Goal: Information Seeking & Learning: Learn about a topic

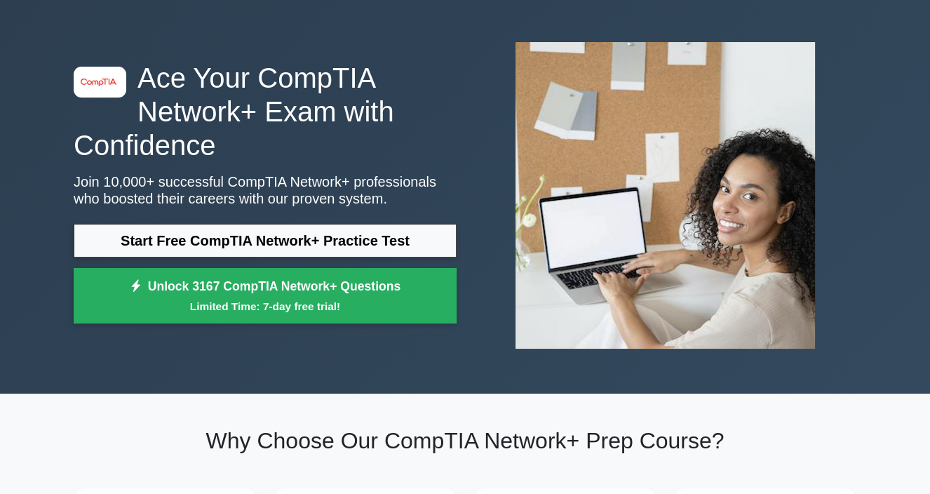
scroll to position [75, 0]
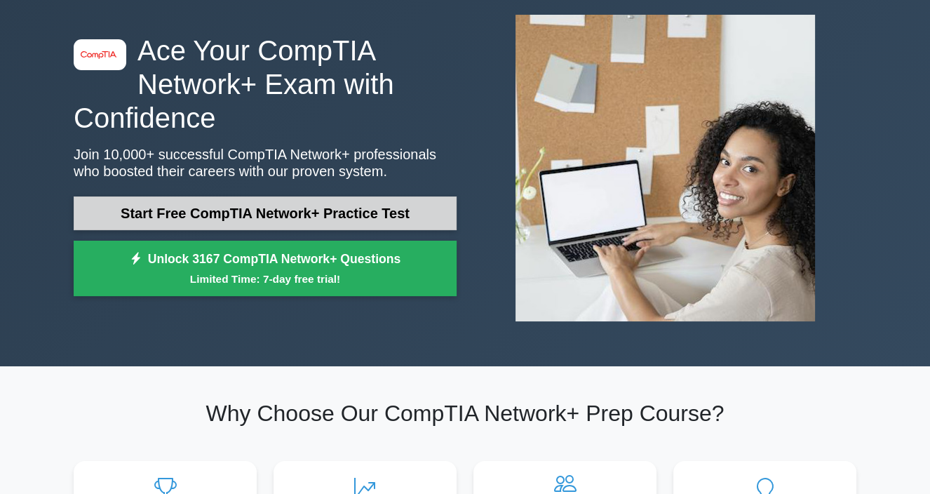
click at [269, 222] on link "Start Free CompTIA Network+ Practice Test" at bounding box center [265, 213] width 383 height 34
click at [276, 217] on link "Start Free CompTIA Network+ Practice Test" at bounding box center [265, 213] width 383 height 34
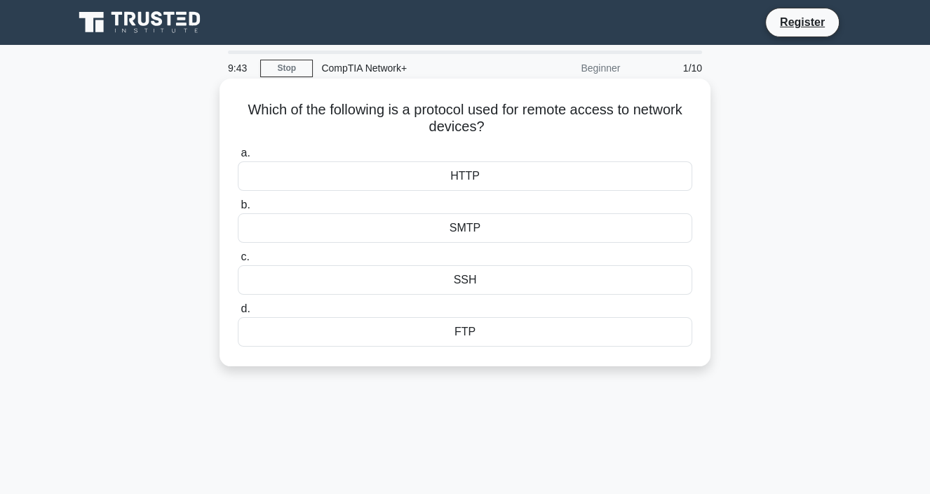
click at [359, 278] on div "SSH" at bounding box center [465, 279] width 455 height 29
click at [238, 262] on input "c. SSH" at bounding box center [238, 257] width 0 height 9
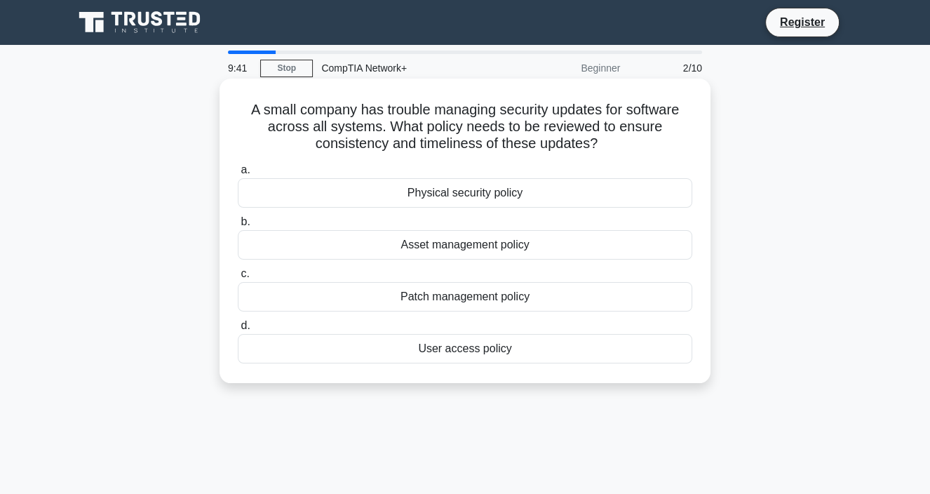
click at [303, 298] on div "Patch management policy" at bounding box center [465, 296] width 455 height 29
click at [238, 278] on input "c. Patch management policy" at bounding box center [238, 273] width 0 height 9
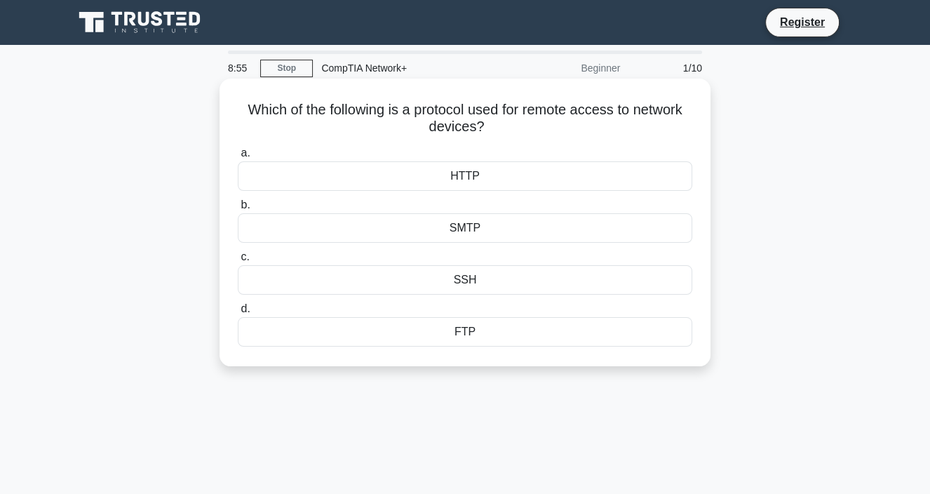
drag, startPoint x: 484, startPoint y: 128, endPoint x: 246, endPoint y: 109, distance: 238.5
click at [248, 108] on h5 "Which of the following is a protocol used for remote access to network devices?…" at bounding box center [464, 118] width 457 height 35
copy h5 "Which of the following is a protocol used for remote access to network devices?"
click at [478, 278] on div "SSH" at bounding box center [465, 279] width 455 height 29
click at [238, 262] on input "c. SSH" at bounding box center [238, 257] width 0 height 9
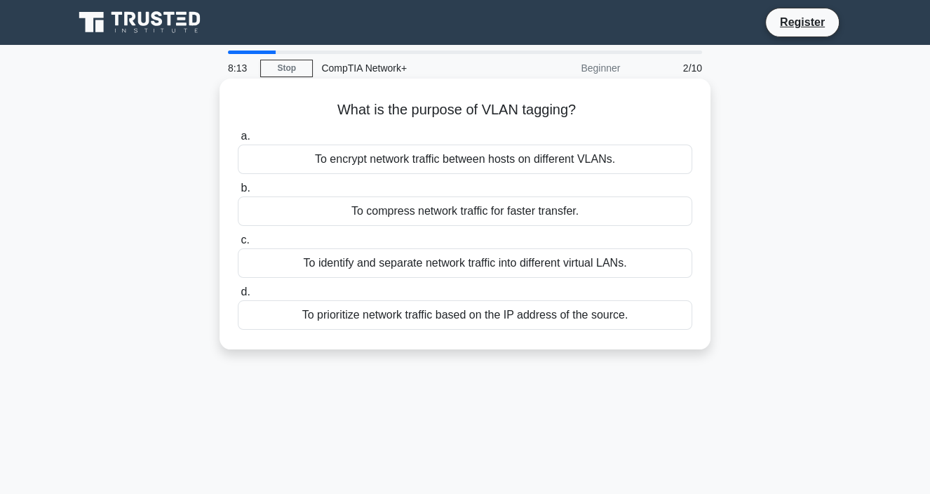
drag, startPoint x: 334, startPoint y: 111, endPoint x: 582, endPoint y: 116, distance: 247.7
click at [581, 116] on h5 "What is the purpose of VLAN tagging? .spinner_0XTQ{transform-origin:center;anim…" at bounding box center [464, 110] width 457 height 18
click at [528, 265] on div "To identify and separate network traffic into different virtual LANs." at bounding box center [465, 262] width 455 height 29
click at [238, 245] on input "c. To identify and separate network traffic into different virtual LANs." at bounding box center [238, 240] width 0 height 9
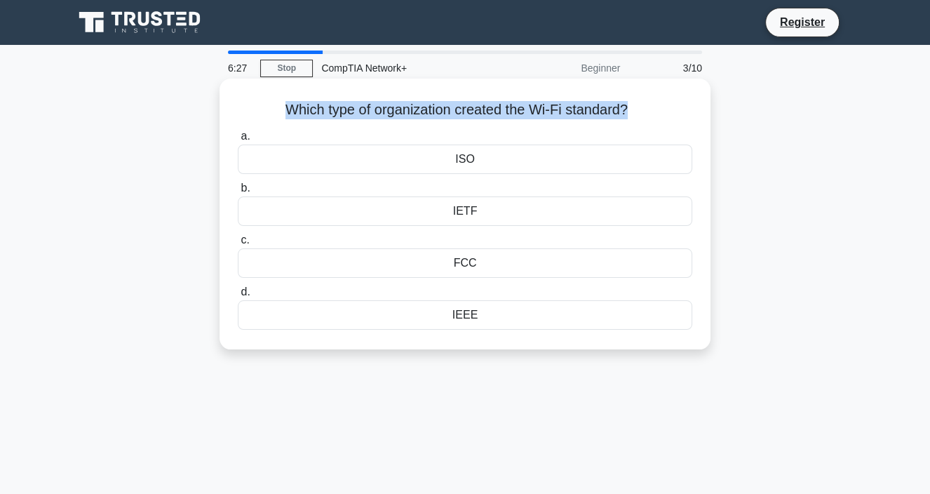
drag, startPoint x: 283, startPoint y: 111, endPoint x: 627, endPoint y: 119, distance: 344.5
click at [627, 119] on h5 "Which type of organization created the Wi-Fi standard? .spinner_0XTQ{transform-…" at bounding box center [464, 110] width 457 height 18
copy h5 "Which type of organization created the Wi-Fi standard?"
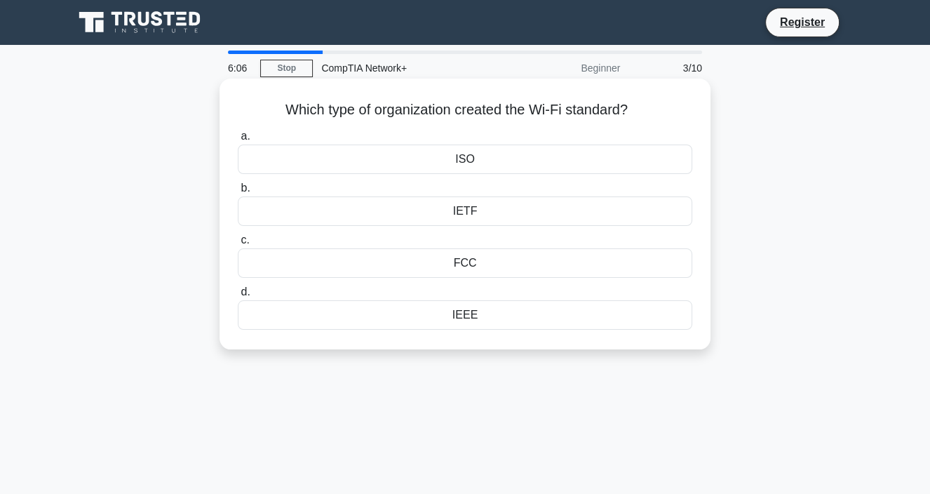
click at [468, 320] on div "IEEE" at bounding box center [465, 314] width 455 height 29
click at [238, 297] on input "d. IEEE" at bounding box center [238, 292] width 0 height 9
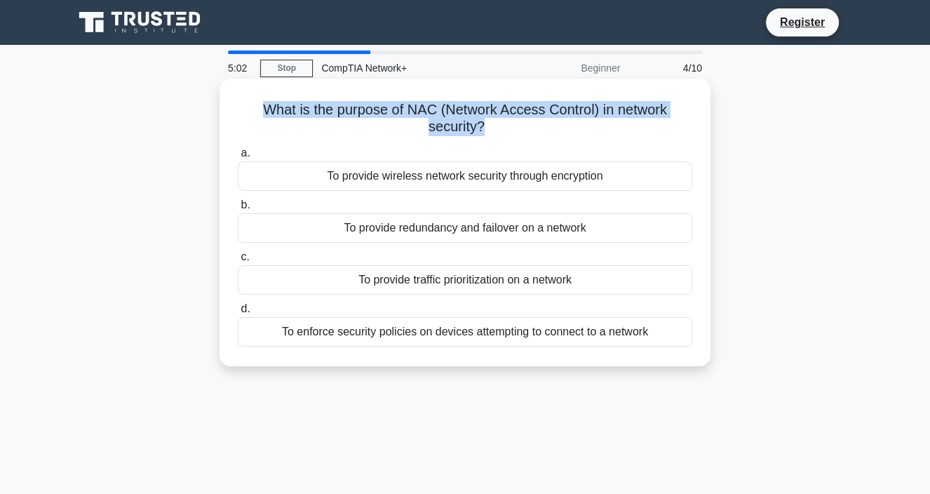
drag, startPoint x: 416, startPoint y: 119, endPoint x: 263, endPoint y: 111, distance: 153.1
click at [263, 111] on h5 "What is the purpose of NAC (Network Access Control) in network security? .spinn…" at bounding box center [464, 118] width 457 height 35
copy h5 "What is the purpose of NAC (Network Access Control) in network security?"
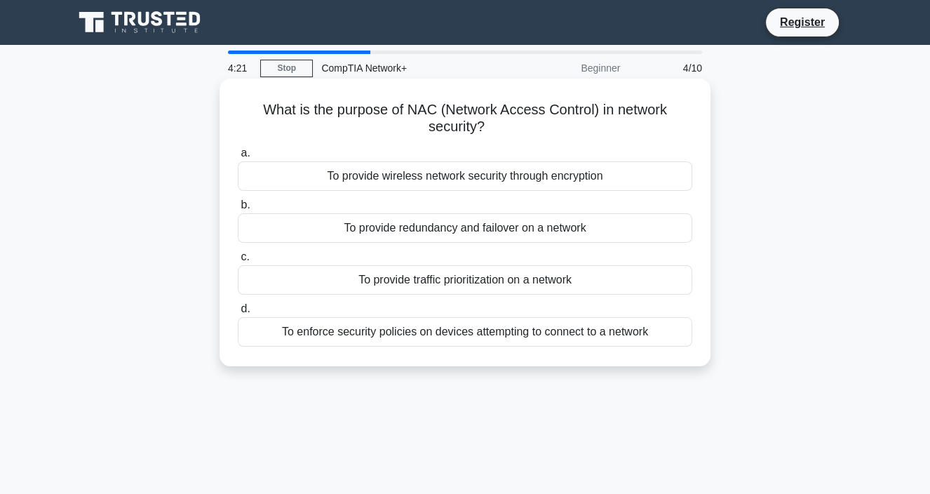
click at [440, 335] on div "To enforce security policies on devices attempting to connect to a network" at bounding box center [465, 331] width 455 height 29
click at [238, 314] on input "d. To enforce security policies on devices attempting to connect to a network" at bounding box center [238, 308] width 0 height 9
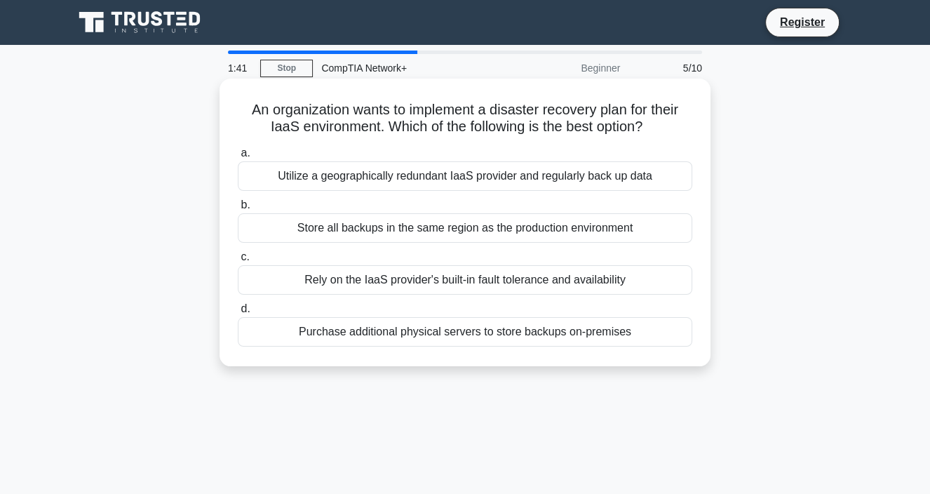
drag, startPoint x: 250, startPoint y: 110, endPoint x: 649, endPoint y: 129, distance: 398.9
click at [649, 129] on h5 "An organization wants to implement a disaster recovery plan for their IaaS envi…" at bounding box center [464, 118] width 457 height 35
click at [377, 336] on div "Purchase additional physical servers to store backups on-premises" at bounding box center [465, 331] width 455 height 29
click at [238, 314] on input "d. Purchase additional physical servers to store backups on-premises" at bounding box center [238, 308] width 0 height 9
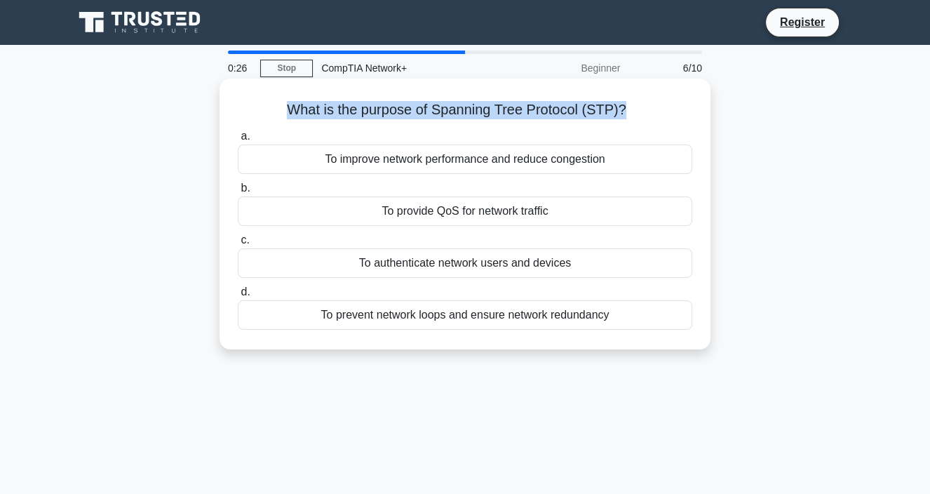
drag, startPoint x: 290, startPoint y: 109, endPoint x: 620, endPoint y: 119, distance: 329.8
click at [620, 119] on h5 "What is the purpose of Spanning Tree Protocol (STP)? .spinner_0XTQ{transform-or…" at bounding box center [464, 110] width 457 height 18
copy h5 "What is the purpose of Spanning Tree Protocol (STP)?"
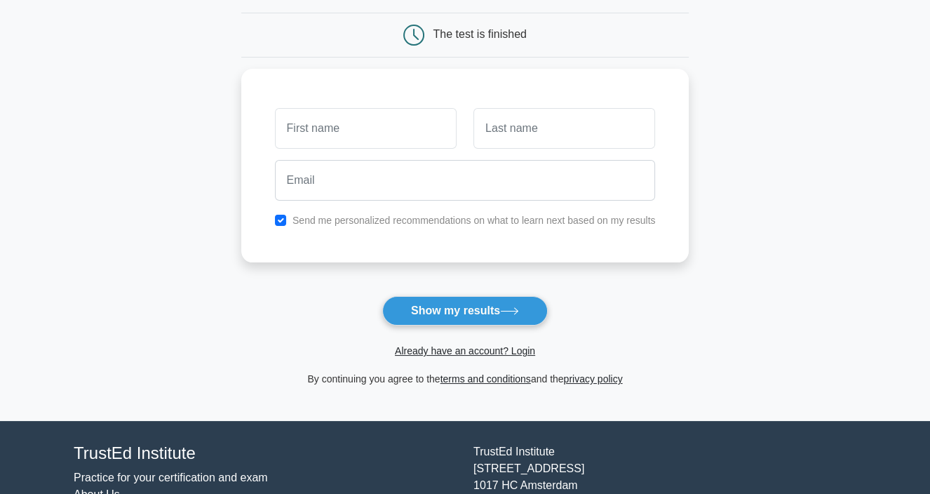
scroll to position [151, 0]
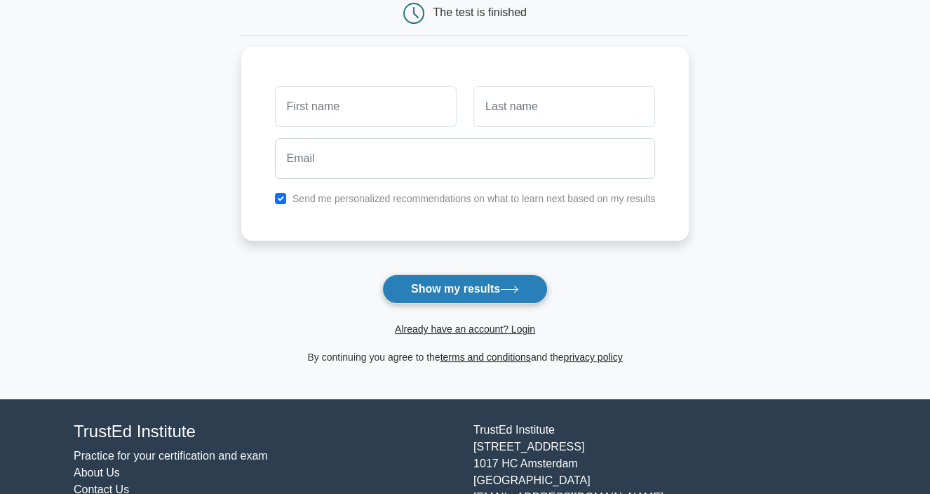
click at [493, 292] on button "Show my results" at bounding box center [465, 288] width 166 height 29
click at [458, 285] on button "Show my results" at bounding box center [465, 288] width 166 height 29
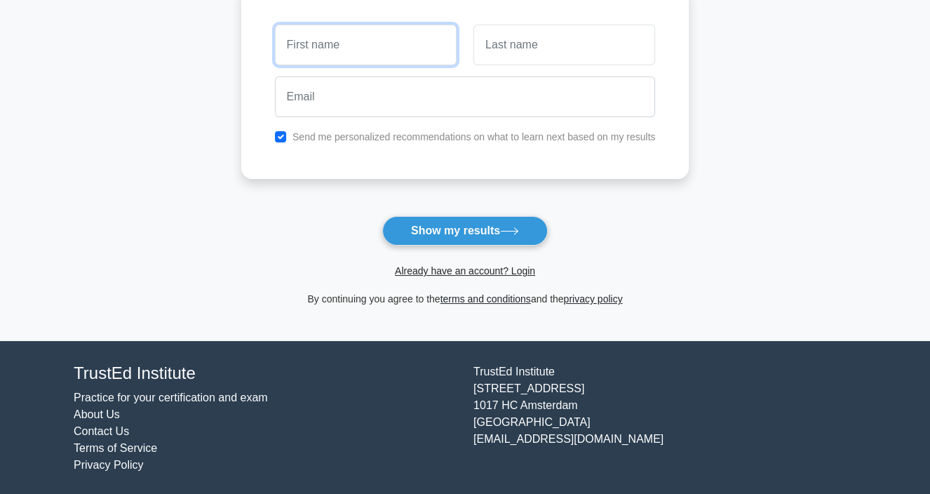
scroll to position [0, 0]
